Goal: Transaction & Acquisition: Book appointment/travel/reservation

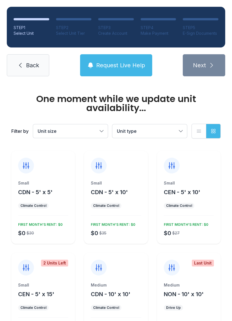
click at [87, 128] on span "Unit size" at bounding box center [68, 131] width 60 height 7
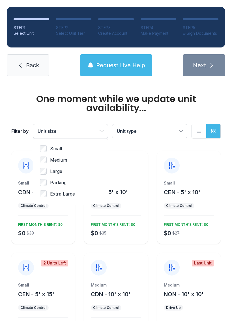
click at [154, 130] on span "Unit type" at bounding box center [147, 131] width 60 height 7
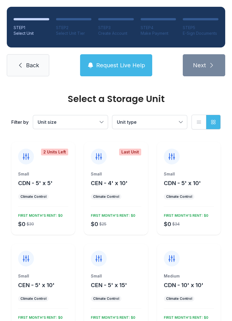
click at [133, 65] on span "Request Live Help" at bounding box center [120, 65] width 49 height 8
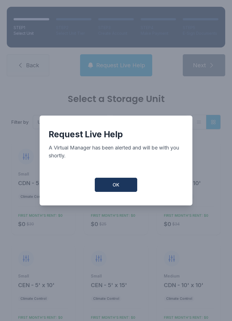
click at [111, 186] on button "OK" at bounding box center [116, 185] width 42 height 14
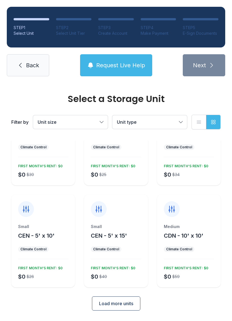
scroll to position [49, 0]
click at [130, 301] on span "Load more units" at bounding box center [116, 304] width 34 height 7
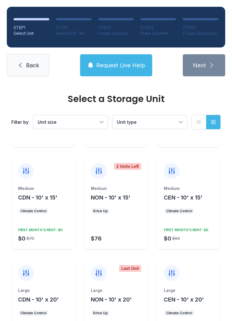
scroll to position [189, 0]
click at [195, 178] on div at bounding box center [189, 168] width 64 height 23
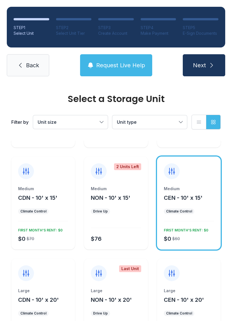
click at [212, 65] on icon "submit" at bounding box center [211, 65] width 7 height 7
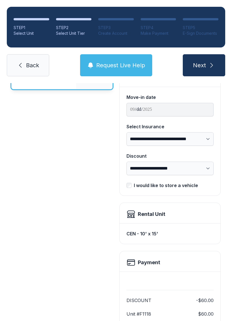
scroll to position [49, 0]
click at [158, 182] on div "I would like to store a vehicle" at bounding box center [166, 185] width 64 height 7
click at [183, 180] on div "**********" at bounding box center [169, 141] width 87 height 100
click at [184, 186] on div "I would like to store a vehicle" at bounding box center [166, 185] width 64 height 7
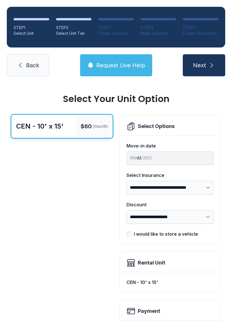
scroll to position [0, 0]
click at [40, 66] on link "Back" at bounding box center [28, 65] width 42 height 22
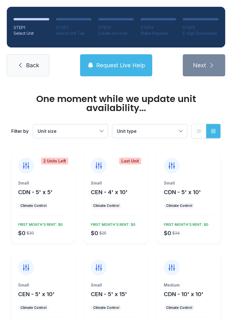
click at [31, 72] on link "Back" at bounding box center [28, 65] width 42 height 22
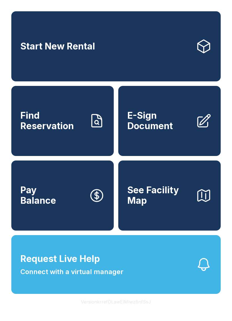
click at [190, 200] on span "See Facility Map" at bounding box center [159, 195] width 64 height 21
click at [158, 281] on button "Request Live Help Connect with a virtual manager" at bounding box center [115, 264] width 209 height 59
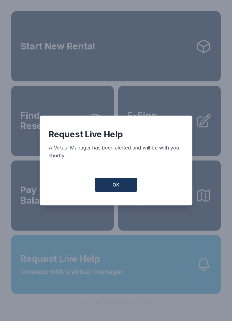
click at [131, 185] on button "OK" at bounding box center [116, 185] width 42 height 14
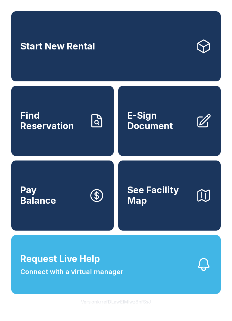
click at [142, 29] on link "Start New Rental" at bounding box center [115, 46] width 209 height 70
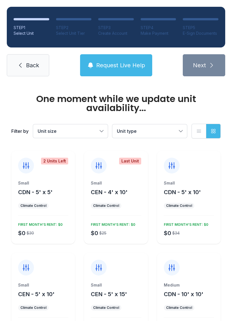
click at [89, 130] on span "Unit size" at bounding box center [68, 131] width 60 height 7
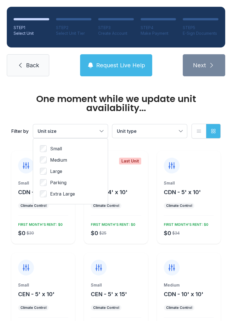
click at [68, 161] on label "Medium" at bounding box center [70, 160] width 61 height 7
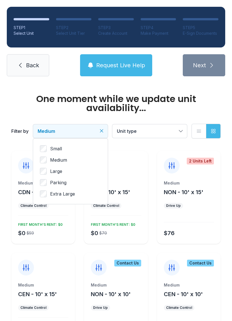
click at [61, 184] on span "Parking" at bounding box center [58, 182] width 16 height 7
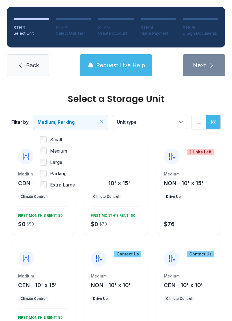
click at [62, 151] on span "Medium" at bounding box center [58, 151] width 17 height 7
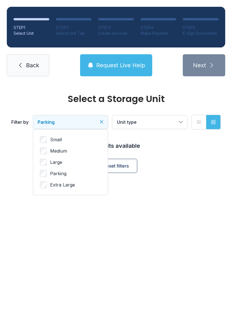
click at [62, 149] on span "Medium" at bounding box center [58, 151] width 17 height 7
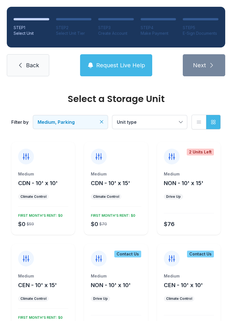
click at [176, 120] on span "Unit type" at bounding box center [147, 122] width 60 height 7
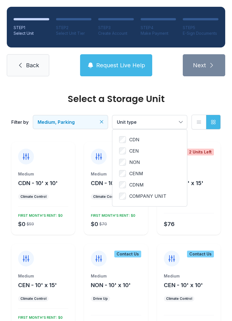
click at [175, 124] on span "Unit type" at bounding box center [147, 122] width 60 height 7
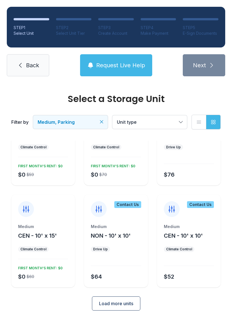
scroll to position [49, 0]
click at [35, 236] on span "CEN - 10' x 15'" at bounding box center [37, 236] width 39 height 7
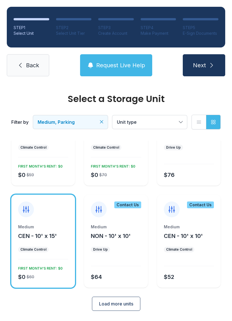
click at [204, 63] on span "Next" at bounding box center [199, 65] width 13 height 8
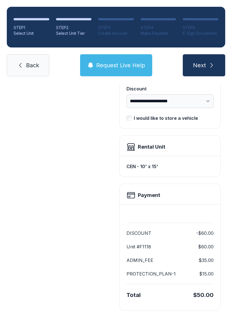
scroll to position [116, 0]
click at [211, 64] on icon "submit" at bounding box center [211, 65] width 3 height 5
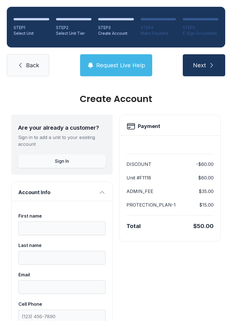
click at [72, 160] on button "Sign In" at bounding box center [62, 161] width 88 height 14
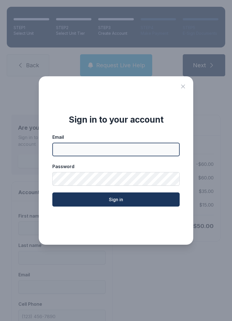
click at [90, 150] on input "Email" at bounding box center [115, 150] width 127 height 14
click at [98, 153] on input "**********" at bounding box center [115, 150] width 127 height 14
type input "**********"
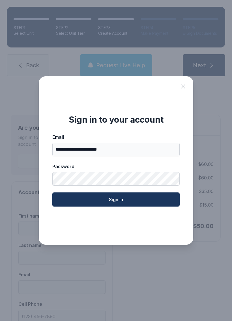
click at [158, 202] on button "Sign in" at bounding box center [115, 200] width 127 height 14
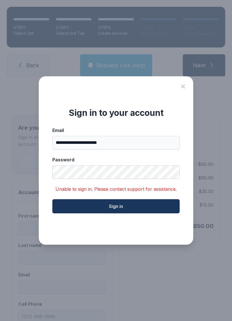
click at [148, 208] on button "Sign in" at bounding box center [115, 206] width 127 height 14
click at [182, 86] on icon "Close sign in modal" at bounding box center [183, 86] width 7 height 7
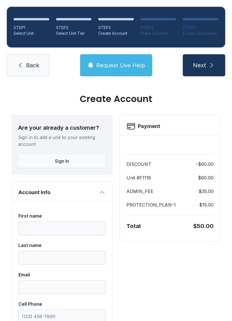
click at [75, 159] on button "Sign In" at bounding box center [62, 161] width 88 height 14
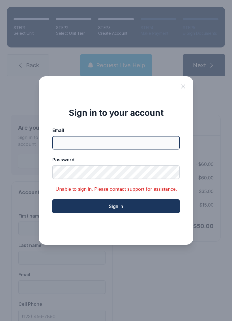
click at [143, 149] on input "Email" at bounding box center [115, 143] width 127 height 14
type input "**********"
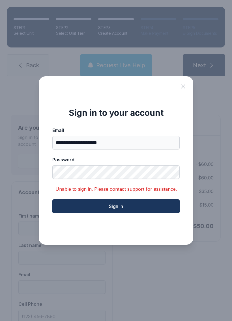
click at [131, 207] on button "Sign in" at bounding box center [115, 206] width 127 height 14
click at [183, 88] on icon "Close sign in modal" at bounding box center [183, 86] width 7 height 7
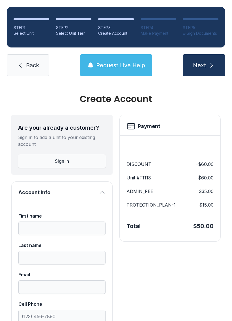
click at [125, 55] on button "Request Live Help" at bounding box center [116, 65] width 72 height 22
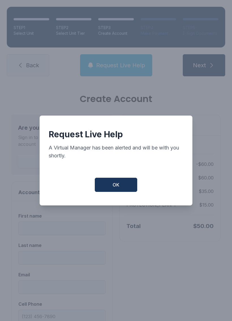
click at [118, 185] on span "OK" at bounding box center [116, 185] width 7 height 7
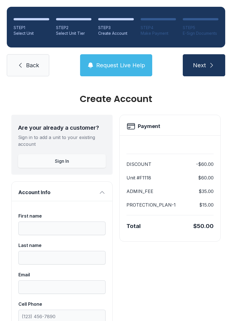
click at [25, 62] on link "Back" at bounding box center [28, 65] width 42 height 22
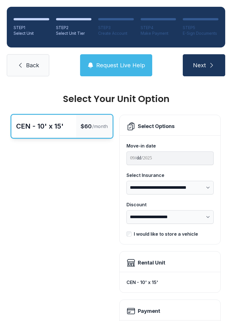
click at [26, 73] on link "Back" at bounding box center [28, 65] width 42 height 22
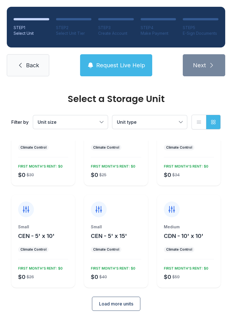
click at [125, 305] on span "Load more units" at bounding box center [116, 304] width 34 height 7
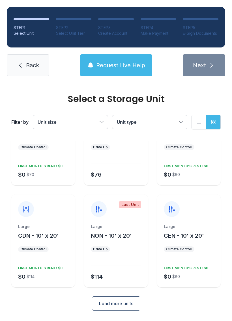
scroll to position [253, 0]
click at [198, 228] on div "Large" at bounding box center [189, 227] width 50 height 6
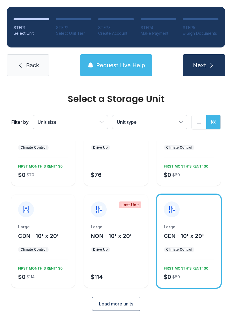
click at [212, 68] on icon "submit" at bounding box center [211, 65] width 7 height 7
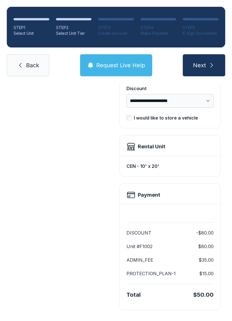
scroll to position [116, 0]
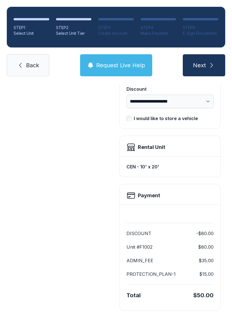
click at [213, 63] on icon "submit" at bounding box center [211, 65] width 7 height 7
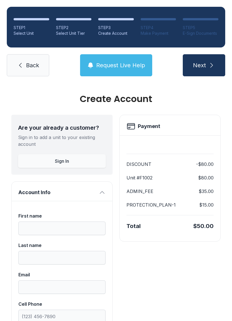
click at [30, 64] on span "Back" at bounding box center [32, 65] width 13 height 8
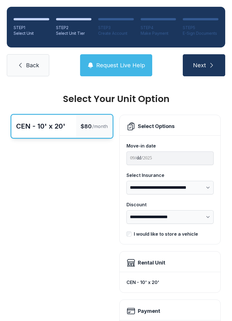
click at [32, 67] on span "Back" at bounding box center [32, 65] width 13 height 8
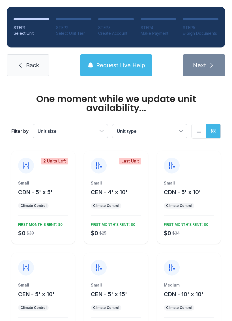
click at [32, 66] on span "Back" at bounding box center [32, 65] width 13 height 8
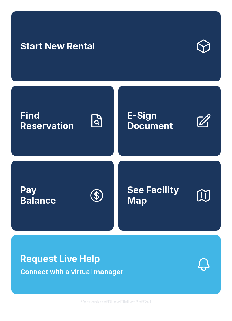
click at [171, 45] on link "Start New Rental" at bounding box center [115, 46] width 209 height 70
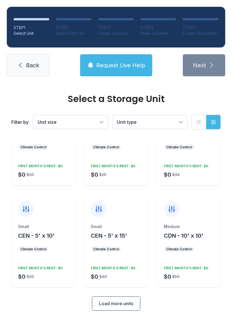
scroll to position [49, 0]
click at [127, 305] on span "Load more units" at bounding box center [116, 304] width 34 height 7
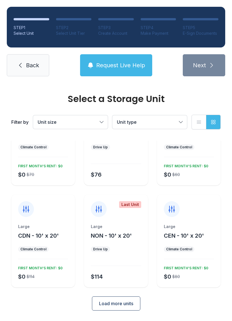
scroll to position [253, 0]
click at [125, 310] on button "Load more units" at bounding box center [116, 304] width 48 height 14
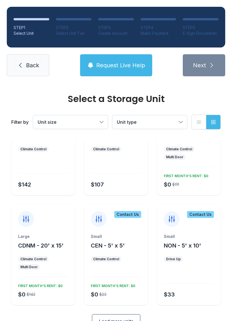
scroll to position [456, 0]
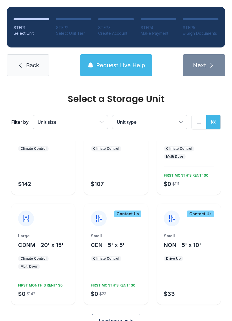
click at [51, 242] on span "CDNM - 20' x 15'" at bounding box center [41, 245] width 46 height 7
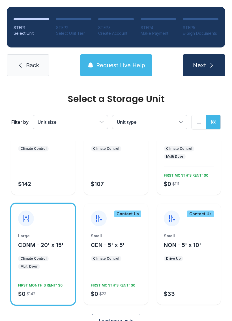
click at [118, 317] on button "Load more units" at bounding box center [116, 321] width 48 height 14
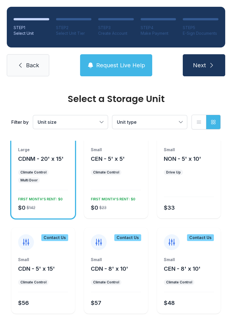
scroll to position [539, 0]
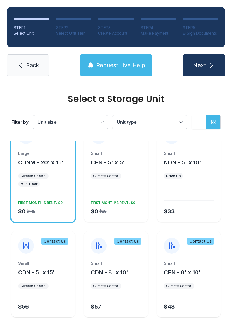
click at [208, 68] on icon "submit" at bounding box center [211, 65] width 7 height 7
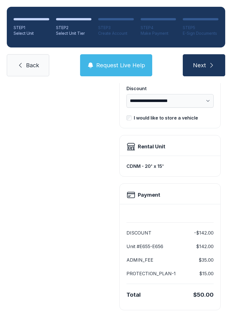
scroll to position [116, 0]
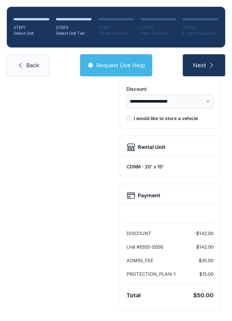
click at [210, 66] on icon "submit" at bounding box center [211, 65] width 7 height 7
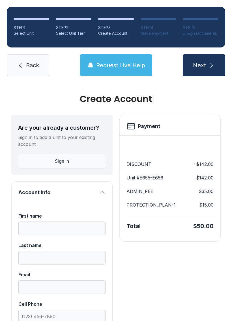
click at [32, 65] on span "Back" at bounding box center [32, 65] width 13 height 8
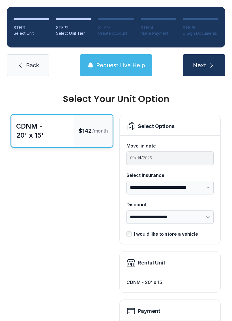
click at [212, 68] on icon "submit" at bounding box center [211, 65] width 7 height 7
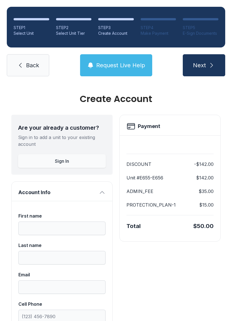
click at [35, 71] on link "Back" at bounding box center [28, 65] width 42 height 22
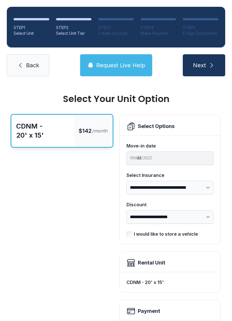
click at [31, 72] on link "Back" at bounding box center [28, 65] width 42 height 22
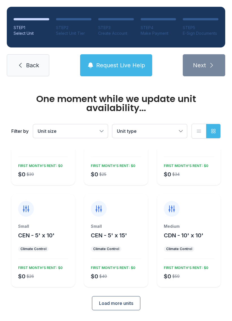
scroll to position [58, 0]
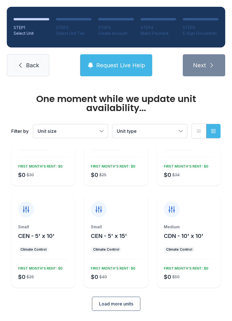
click at [120, 300] on button "Load more units" at bounding box center [116, 304] width 48 height 14
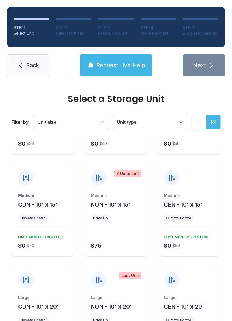
scroll to position [183, 0]
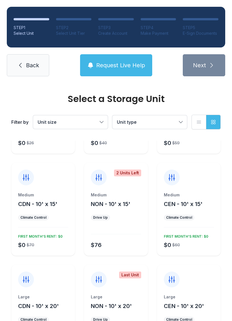
click at [199, 193] on div "Medium" at bounding box center [189, 195] width 50 height 6
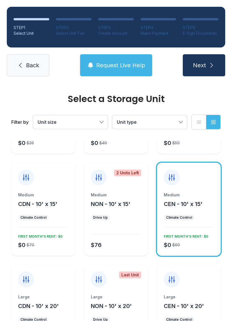
click at [207, 66] on button "Next" at bounding box center [204, 65] width 42 height 22
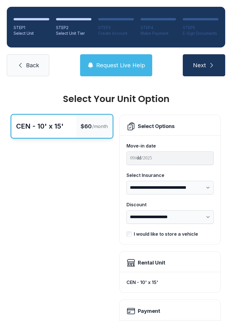
click at [201, 65] on span "Next" at bounding box center [199, 65] width 13 height 8
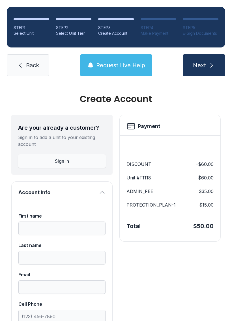
click at [36, 67] on span "Back" at bounding box center [32, 65] width 13 height 8
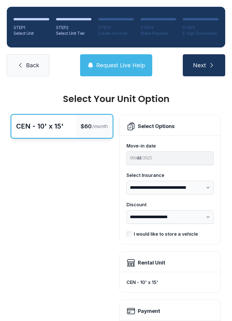
click at [36, 68] on span "Back" at bounding box center [32, 65] width 13 height 8
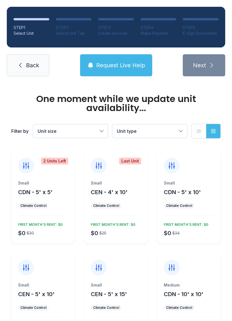
click at [36, 68] on span "Back" at bounding box center [32, 65] width 13 height 8
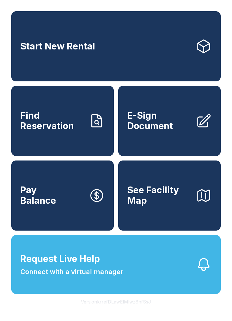
click at [28, 63] on link "Start New Rental" at bounding box center [115, 46] width 209 height 70
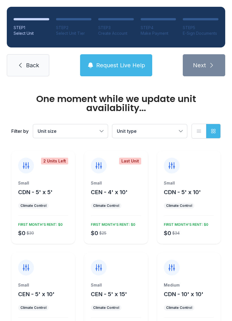
click at [31, 72] on link "Back" at bounding box center [28, 65] width 42 height 22
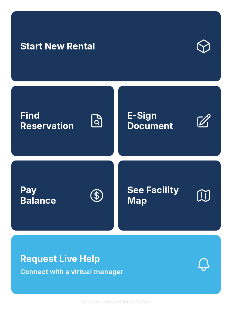
click at [184, 52] on link "Start New Rental" at bounding box center [115, 46] width 209 height 70
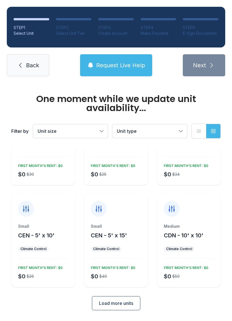
scroll to position [58, 0]
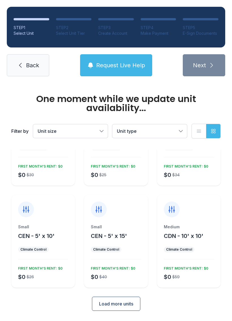
click at [122, 304] on span "Load more units" at bounding box center [116, 304] width 34 height 7
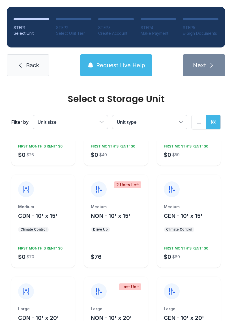
scroll to position [172, 0]
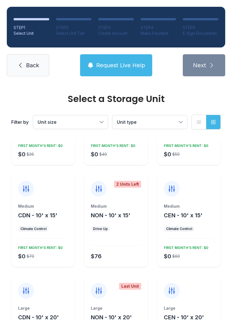
click at [191, 212] on span "CEN - 10' x 15'" at bounding box center [183, 215] width 39 height 7
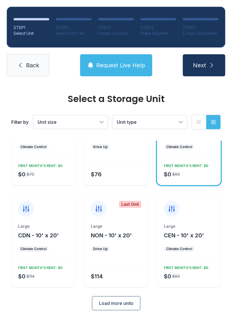
scroll to position [253, 0]
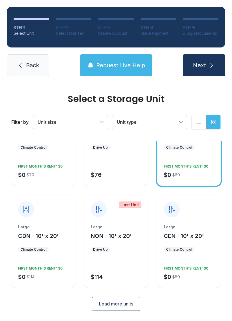
click at [48, 233] on span "CDN - 10' x 20'" at bounding box center [38, 236] width 41 height 7
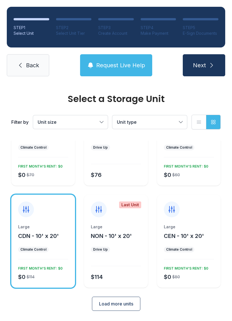
click at [205, 60] on button "Next" at bounding box center [204, 65] width 42 height 22
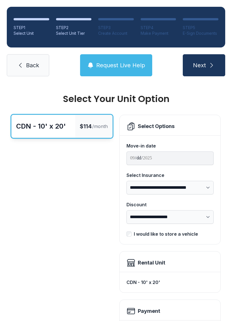
click at [204, 68] on span "Next" at bounding box center [199, 65] width 13 height 8
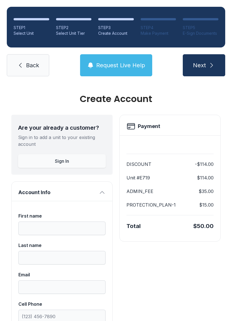
click at [39, 68] on link "Back" at bounding box center [28, 65] width 42 height 22
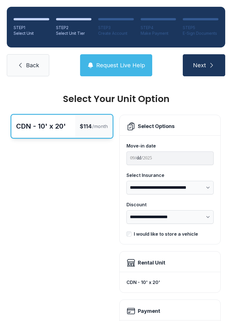
click at [30, 66] on span "Back" at bounding box center [32, 65] width 13 height 8
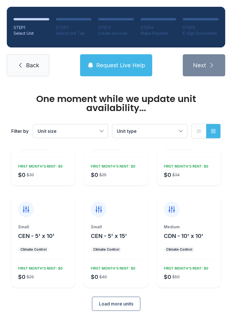
click at [128, 303] on span "Load more units" at bounding box center [116, 304] width 34 height 7
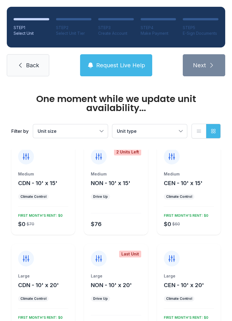
scroll to position [214, 0]
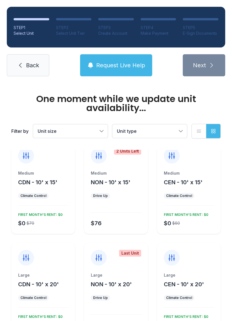
click at [202, 174] on div "Medium" at bounding box center [189, 174] width 50 height 6
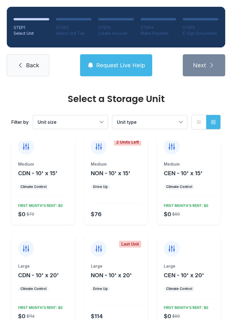
click at [191, 160] on div "Medium CEN - 10' x 15' Climate Control $0 $60 FIRST MONTH’S RENT: $0" at bounding box center [189, 178] width 64 height 93
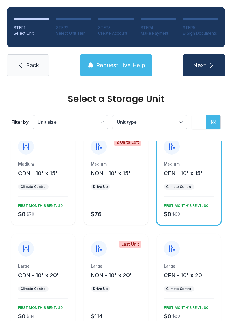
click at [171, 126] on button "Unit type" at bounding box center [149, 122] width 75 height 14
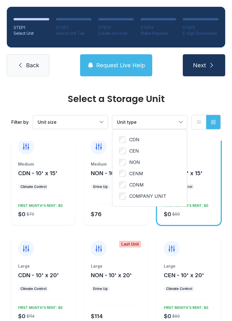
click at [131, 138] on span "CDN" at bounding box center [134, 139] width 10 height 7
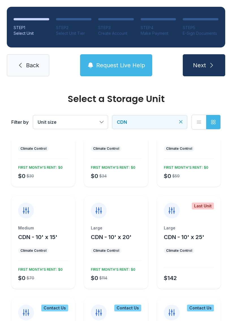
scroll to position [47, 0]
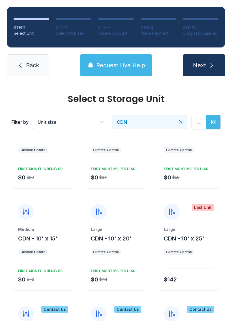
click at [42, 238] on span "CDN - 10' x 15'" at bounding box center [37, 238] width 39 height 7
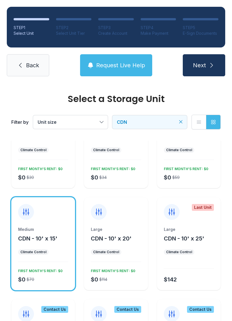
click at [209, 68] on icon "submit" at bounding box center [211, 65] width 7 height 7
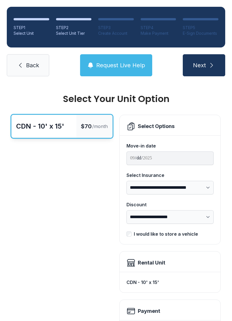
click at [208, 66] on icon "submit" at bounding box center [211, 65] width 7 height 7
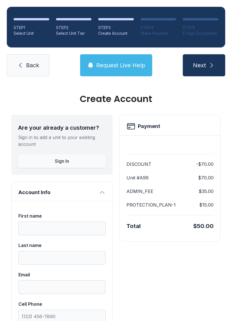
click at [36, 68] on span "Back" at bounding box center [32, 65] width 13 height 8
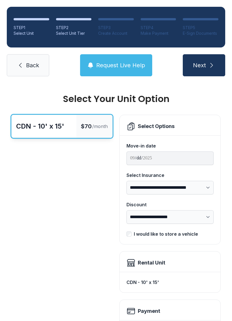
click at [34, 72] on link "Back" at bounding box center [28, 65] width 42 height 22
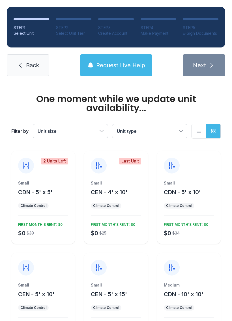
click at [35, 68] on span "Back" at bounding box center [32, 65] width 13 height 8
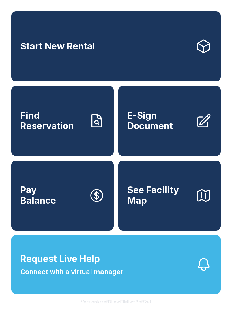
click at [117, 37] on link "Start New Rental" at bounding box center [115, 46] width 209 height 70
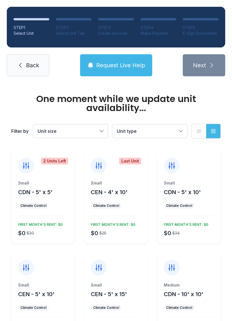
click at [196, 129] on icon "button" at bounding box center [199, 131] width 6 height 6
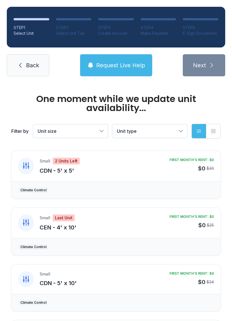
click at [214, 131] on icon "button" at bounding box center [213, 131] width 4 height 4
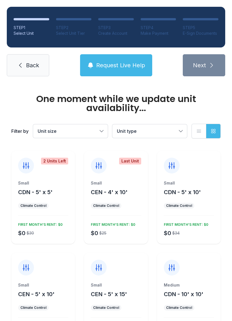
click at [197, 129] on icon "button" at bounding box center [199, 131] width 6 height 6
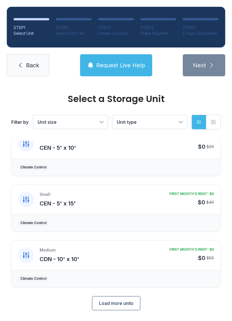
scroll to position [182, 0]
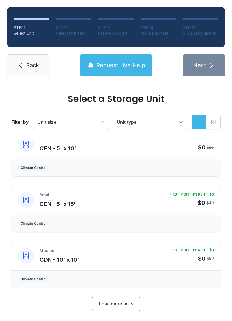
click at [119, 310] on button "Load more units" at bounding box center [116, 304] width 48 height 14
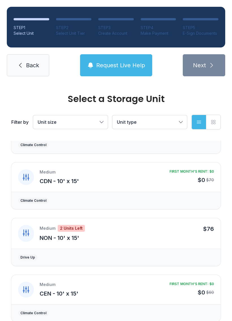
scroll to position [318, 0]
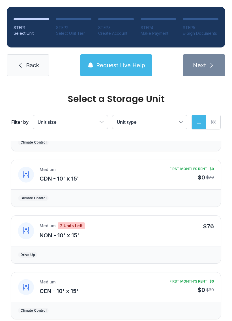
click at [184, 172] on div "FIRST MONTH’S RENT: $0 $0 $70" at bounding box center [191, 175] width 44 height 16
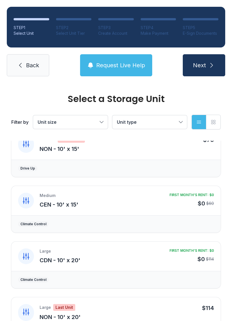
scroll to position [404, 0]
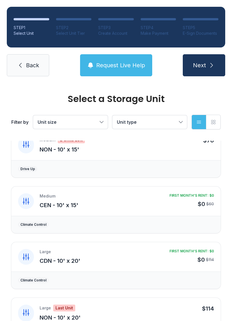
click at [174, 206] on div "$0 $60" at bounding box center [191, 204] width 44 height 8
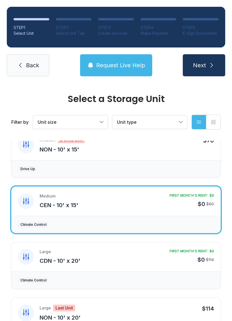
click at [212, 64] on icon "submit" at bounding box center [211, 65] width 7 height 7
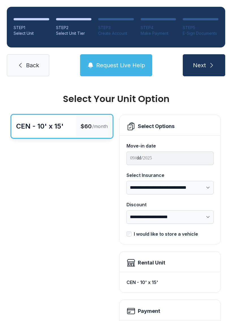
click at [213, 68] on icon "submit" at bounding box center [211, 65] width 7 height 7
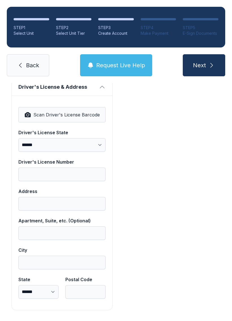
click at [41, 69] on link "Back" at bounding box center [28, 65] width 42 height 22
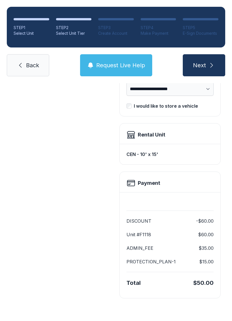
click at [121, 68] on span "Request Live Help" at bounding box center [120, 65] width 49 height 8
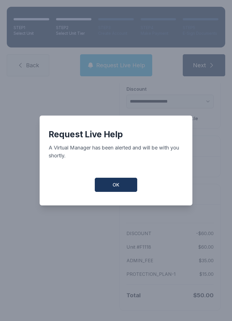
click at [126, 191] on button "OK" at bounding box center [116, 185] width 42 height 14
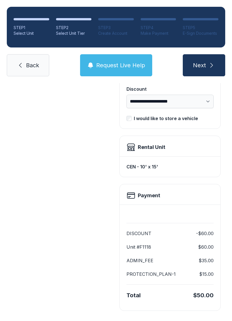
click at [35, 68] on span "Back" at bounding box center [32, 65] width 13 height 8
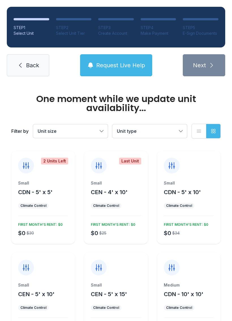
click at [36, 71] on link "Back" at bounding box center [28, 65] width 42 height 22
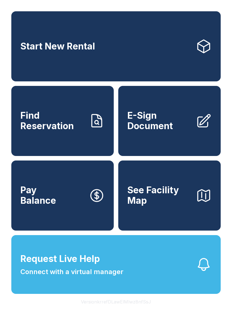
click at [35, 66] on link "Start New Rental" at bounding box center [115, 46] width 209 height 70
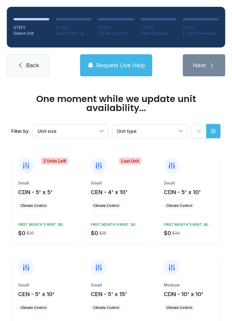
click at [32, 70] on link "Back" at bounding box center [28, 65] width 42 height 22
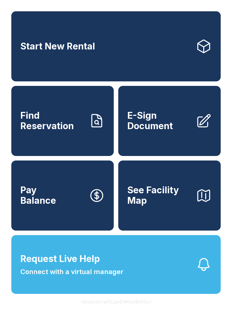
click at [89, 43] on span "Start New Rental" at bounding box center [57, 46] width 75 height 10
